Goal: Task Accomplishment & Management: Use online tool/utility

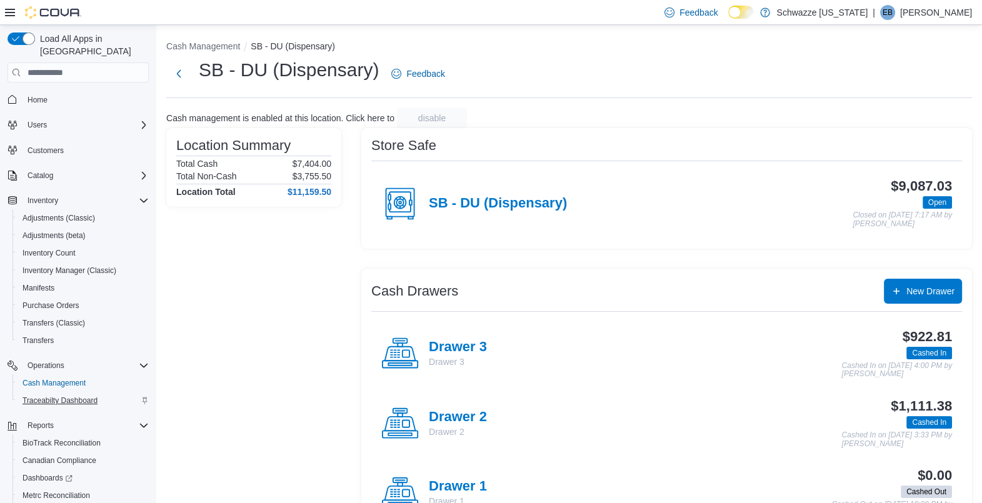
scroll to position [62, 0]
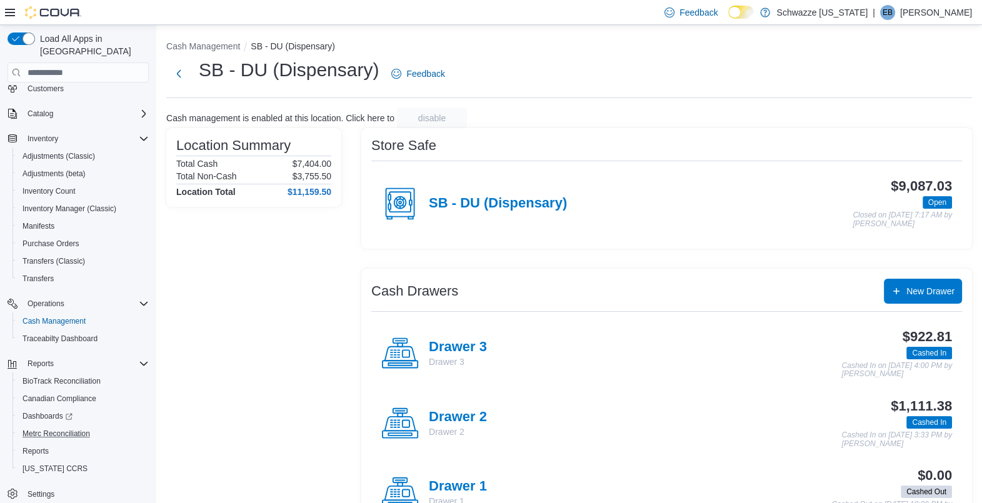
click at [47, 427] on button "Metrc Reconciliation" at bounding box center [82, 433] width 141 height 17
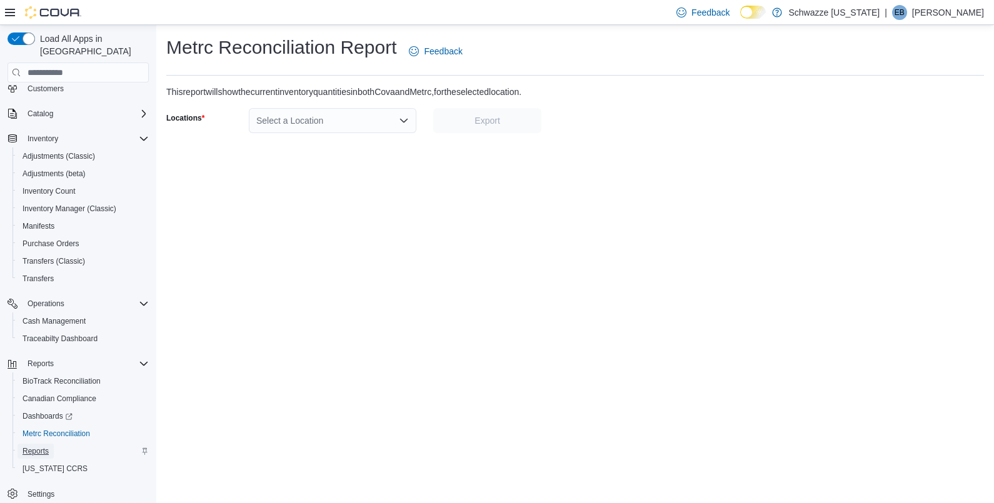
click at [47, 446] on span "Reports" at bounding box center [35, 451] width 26 height 10
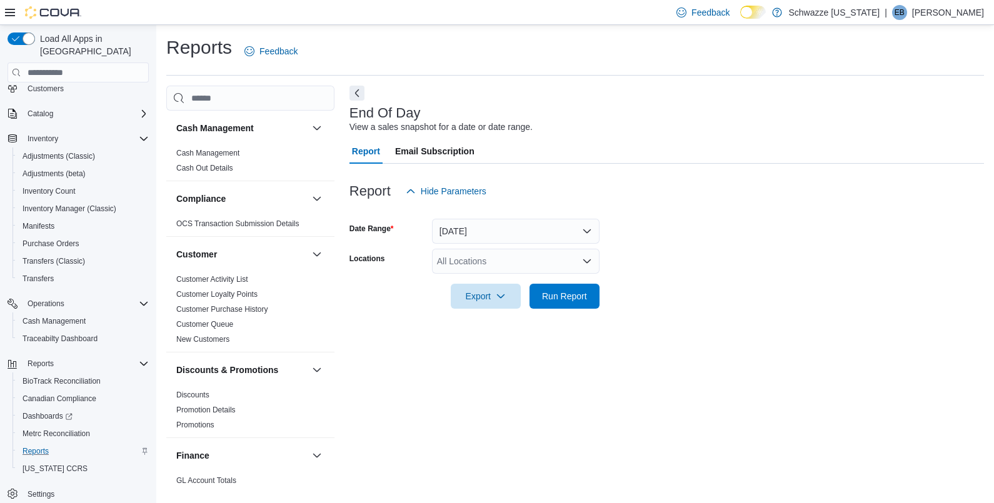
click at [453, 252] on div "All Locations" at bounding box center [515, 261] width 167 height 25
type input "**"
click at [499, 281] on span "SB - DU (Dispensary)" at bounding box center [507, 282] width 84 height 12
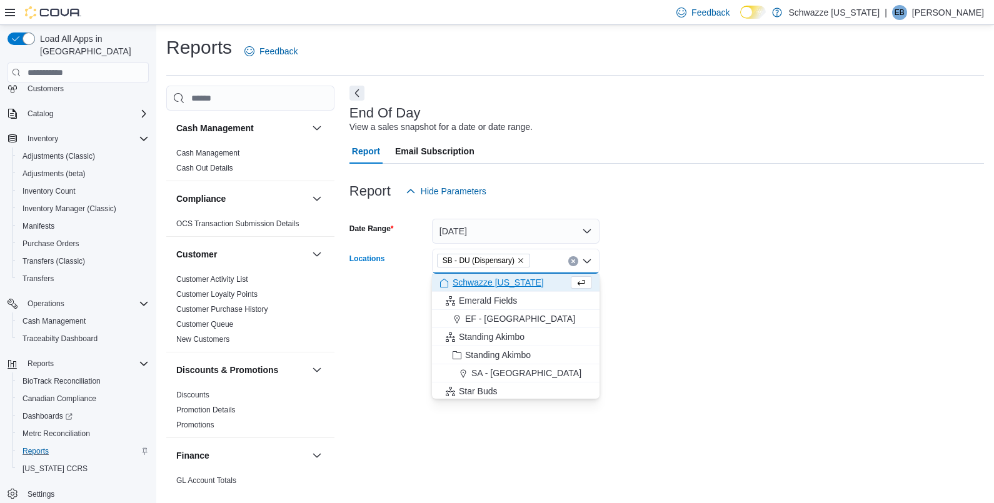
click at [686, 244] on form "Date Range [DATE] Locations SB - DU (Dispensary) Combo box. Selected. SB - DU (…" at bounding box center [666, 256] width 634 height 105
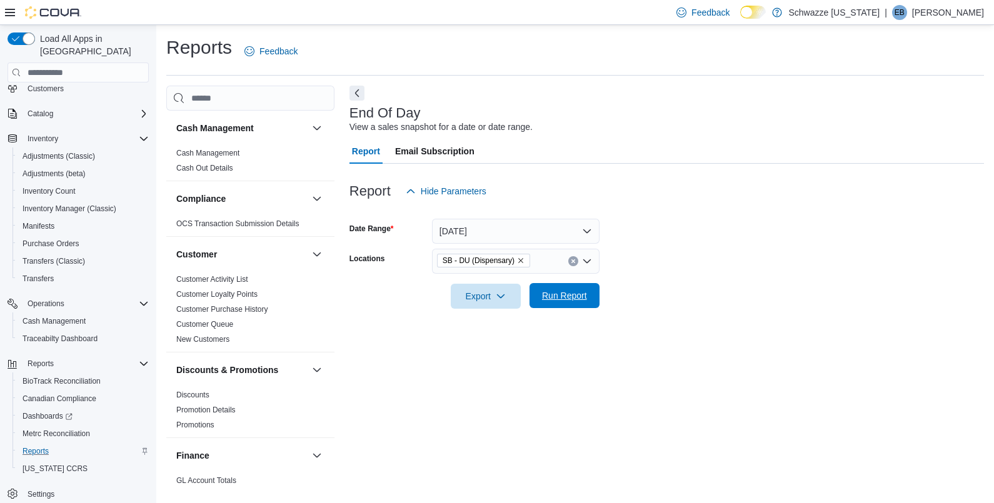
click at [567, 302] on span "Run Report" at bounding box center [564, 295] width 45 height 12
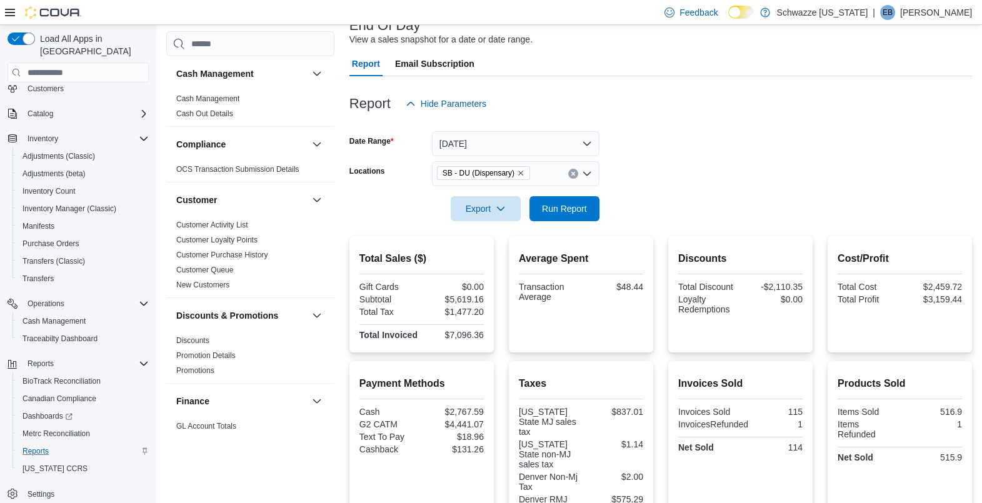
scroll to position [87, 0]
click at [561, 213] on span "Run Report" at bounding box center [564, 208] width 45 height 12
click at [566, 204] on span "Run Report" at bounding box center [564, 208] width 45 height 12
click at [571, 202] on span "Run Report" at bounding box center [564, 208] width 55 height 25
click at [684, 156] on form "Date Range [DATE] Locations SB - DU (Dispensary) Export Run Report" at bounding box center [660, 168] width 622 height 105
